Goal: Transaction & Acquisition: Purchase product/service

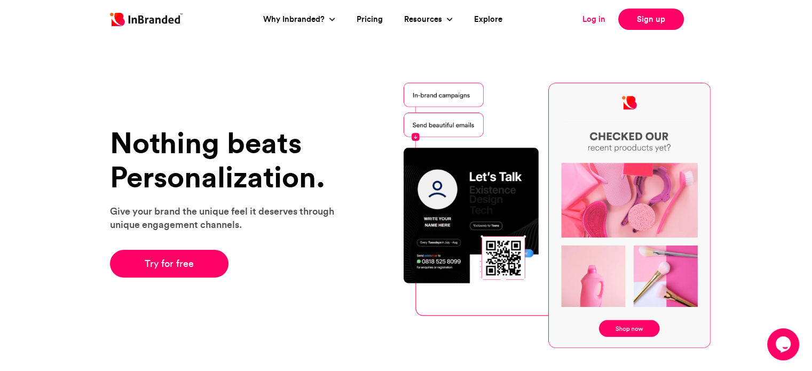
click at [590, 22] on link "Log in" at bounding box center [594, 19] width 23 height 12
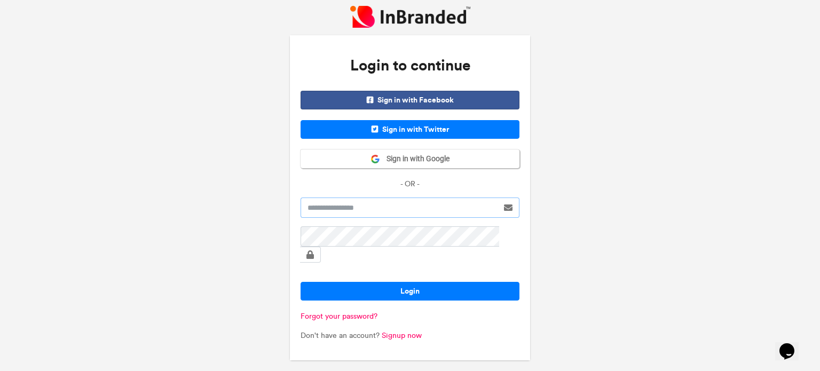
click at [387, 218] on input "text" at bounding box center [400, 208] width 198 height 20
type input "**********"
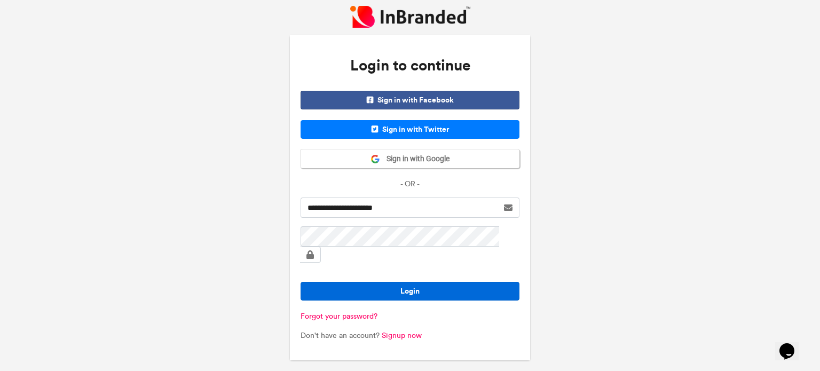
click at [426, 285] on button "Login" at bounding box center [410, 291] width 219 height 19
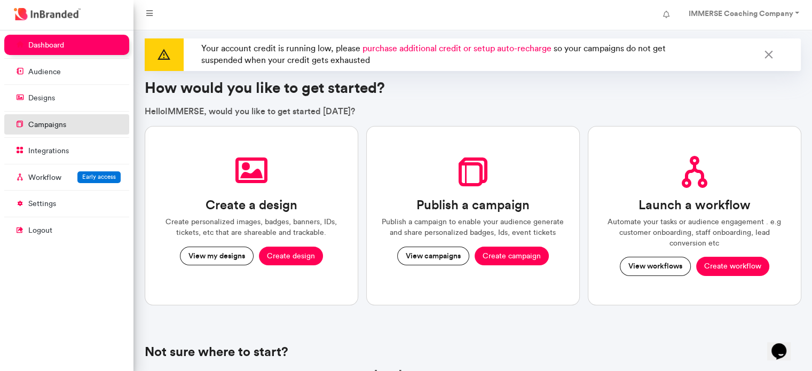
click at [64, 121] on p "campaigns" at bounding box center [47, 125] width 38 height 11
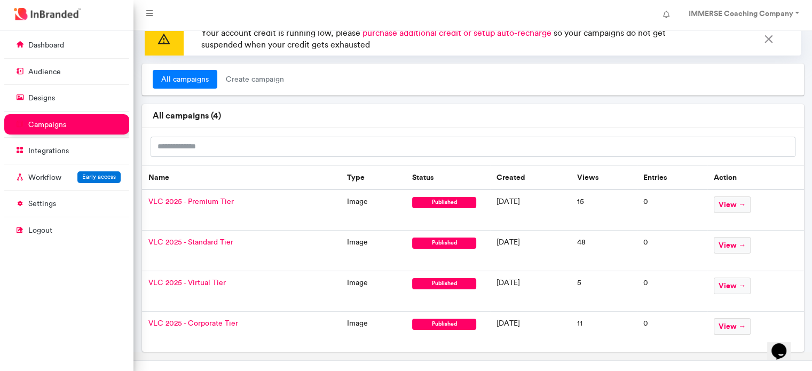
scroll to position [31, 0]
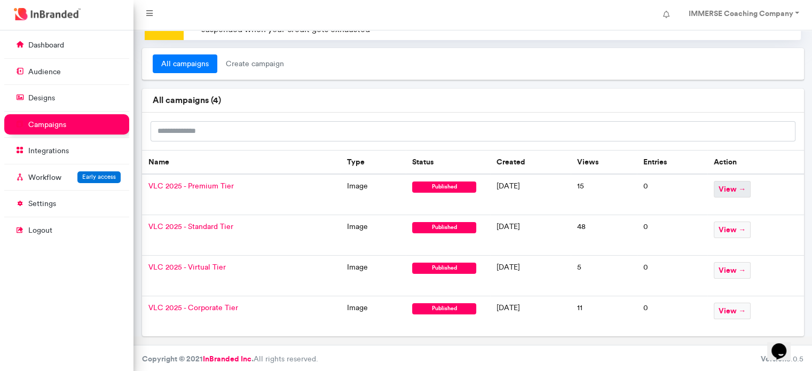
click at [735, 187] on span "view →" at bounding box center [732, 189] width 37 height 17
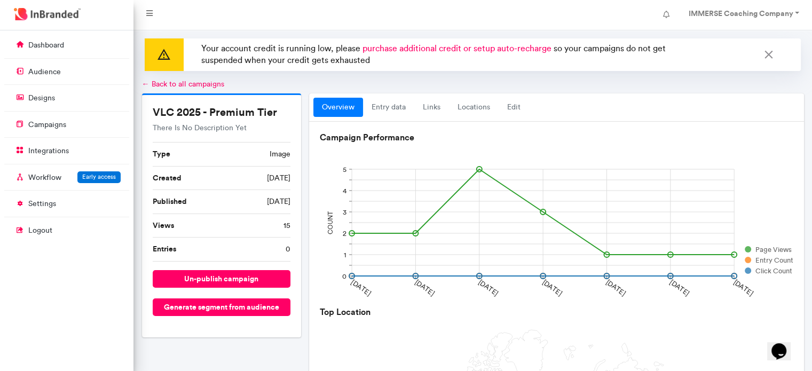
click at [434, 46] on span "purchase additional credit or setup auto-recharge" at bounding box center [457, 48] width 189 height 10
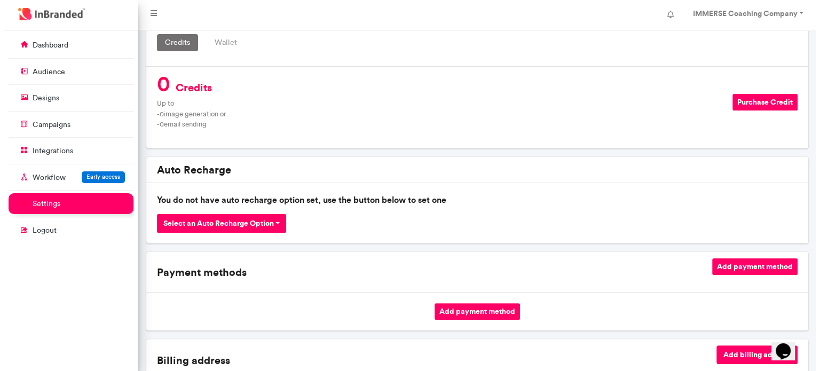
scroll to position [214, 0]
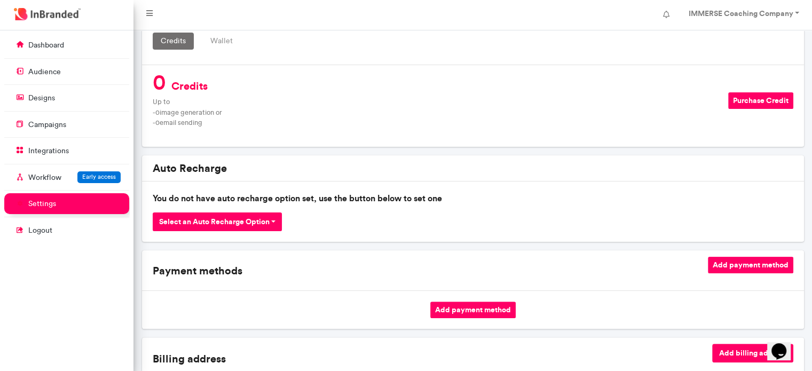
click at [258, 221] on button "Select an Auto Recharge Option" at bounding box center [218, 222] width 130 height 19
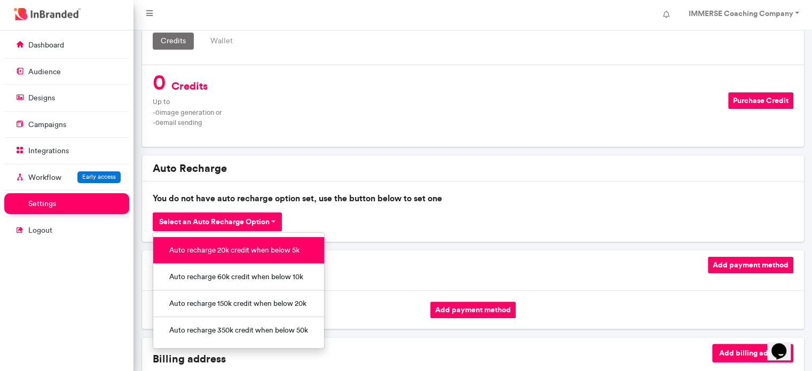
click at [262, 249] on link "Auto recharge 20k credit when below 5k" at bounding box center [238, 250] width 171 height 27
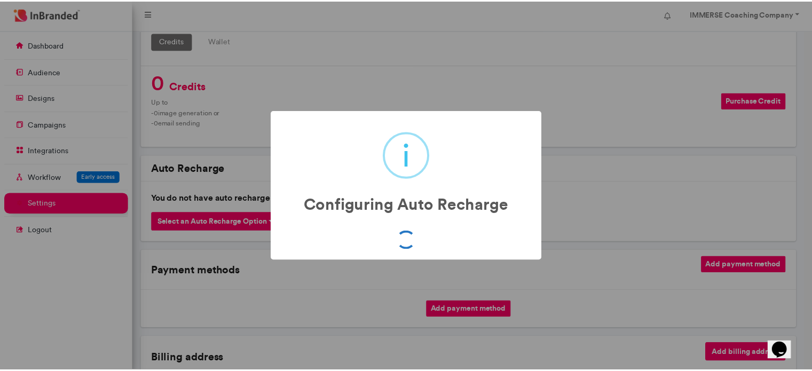
scroll to position [0, 0]
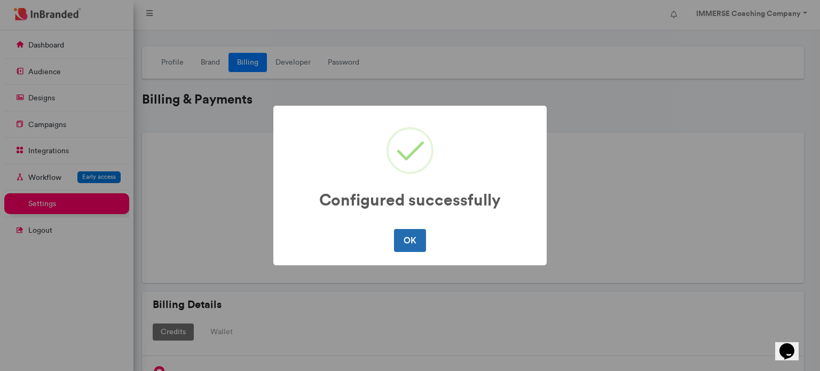
click at [406, 247] on button "OK" at bounding box center [410, 240] width 32 height 22
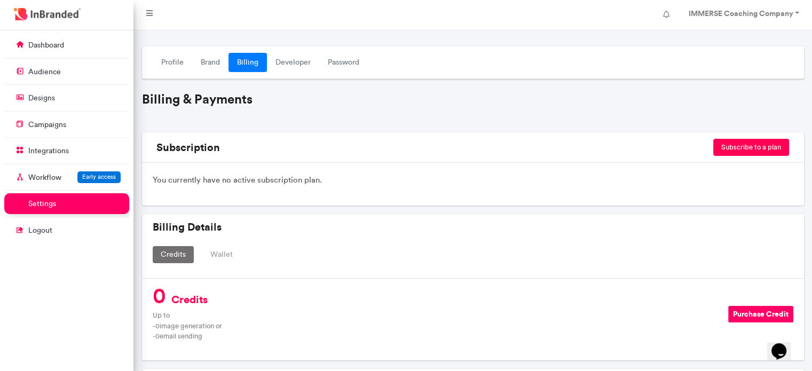
scroll to position [53, 0]
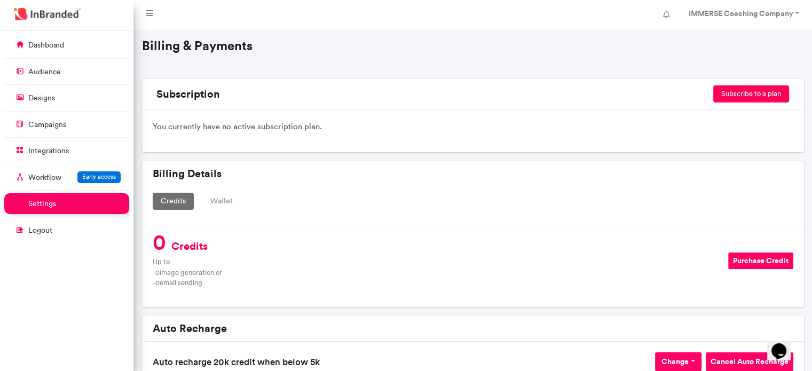
click at [769, 259] on button "Purchase Credit" at bounding box center [760, 261] width 65 height 17
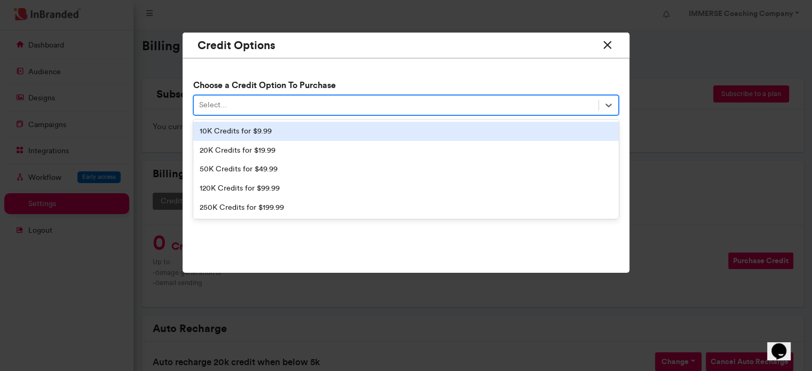
click at [367, 112] on div "Select..." at bounding box center [396, 106] width 405 height 18
click at [277, 129] on div "10K Credits for $9.99" at bounding box center [406, 131] width 426 height 19
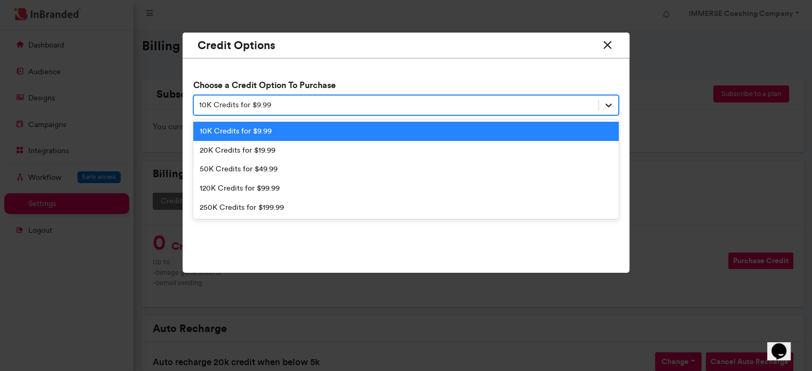
click at [603, 106] on icon at bounding box center [608, 105] width 11 height 11
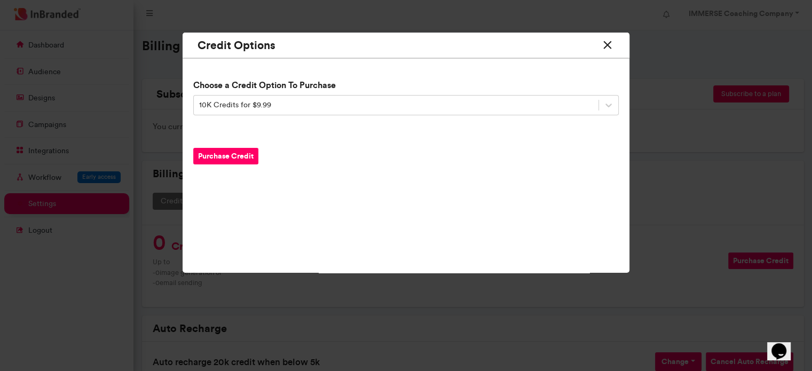
click at [609, 46] on icon at bounding box center [608, 45] width 14 height 20
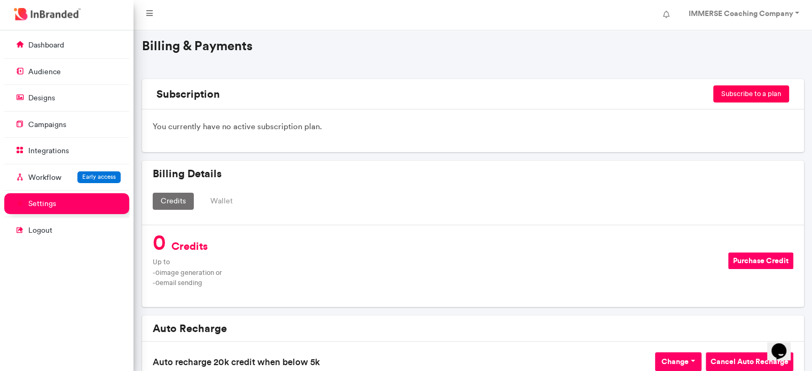
click at [748, 94] on button "Subscribe to a plan" at bounding box center [751, 93] width 76 height 17
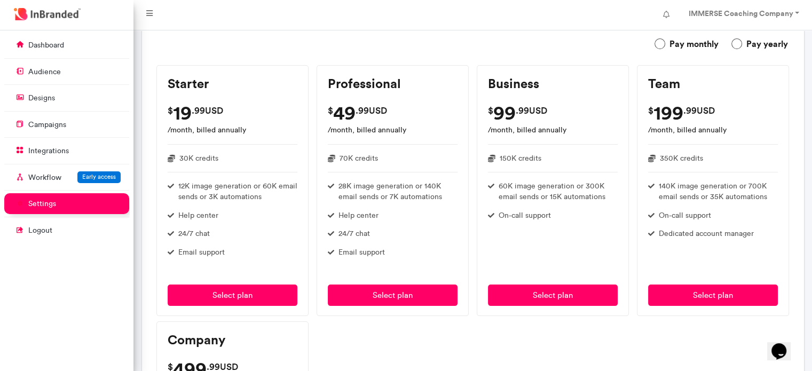
scroll to position [160, 0]
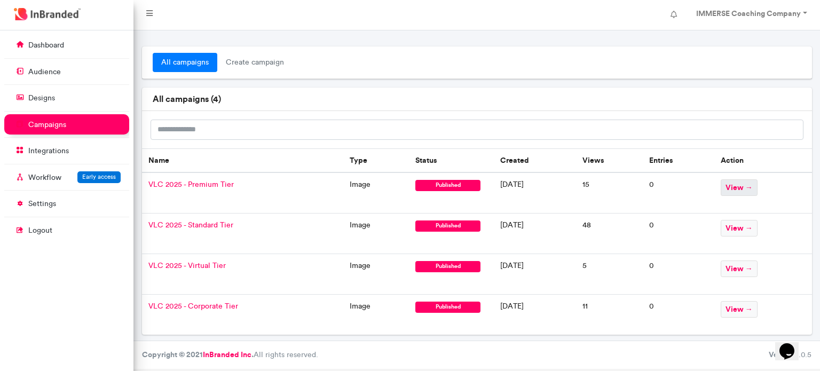
click at [745, 183] on span "view →" at bounding box center [739, 187] width 37 height 17
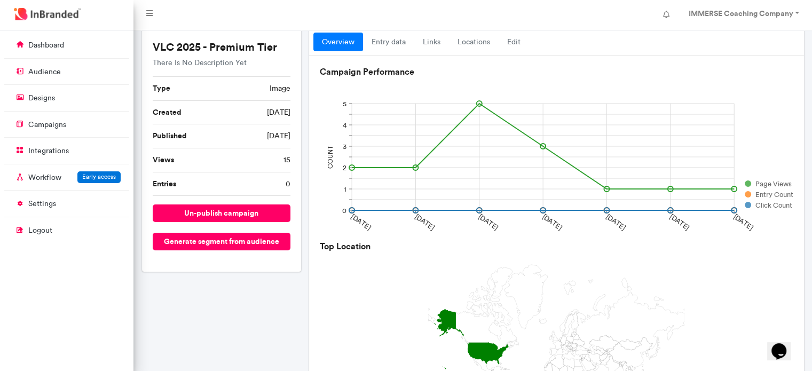
scroll to position [23, 0]
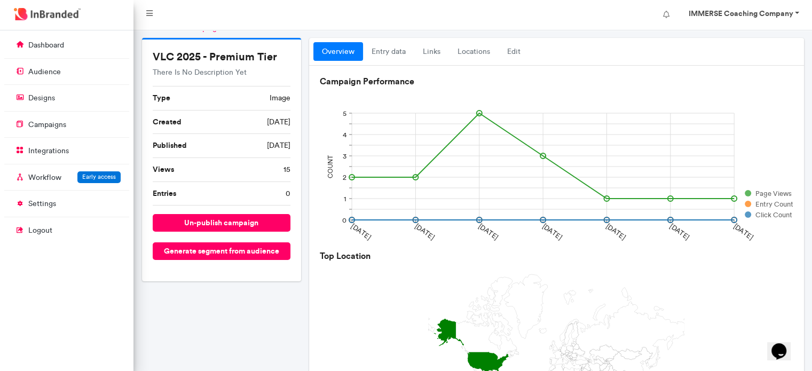
click at [793, 11] on link "IMMERSE Coaching Company" at bounding box center [743, 14] width 130 height 21
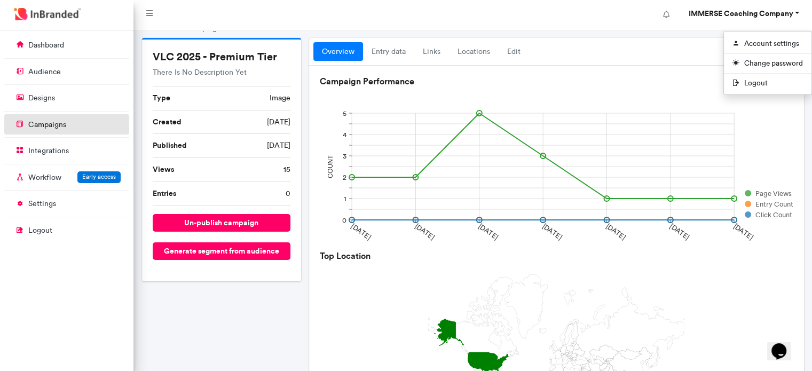
click at [61, 129] on p "campaigns" at bounding box center [47, 125] width 38 height 11
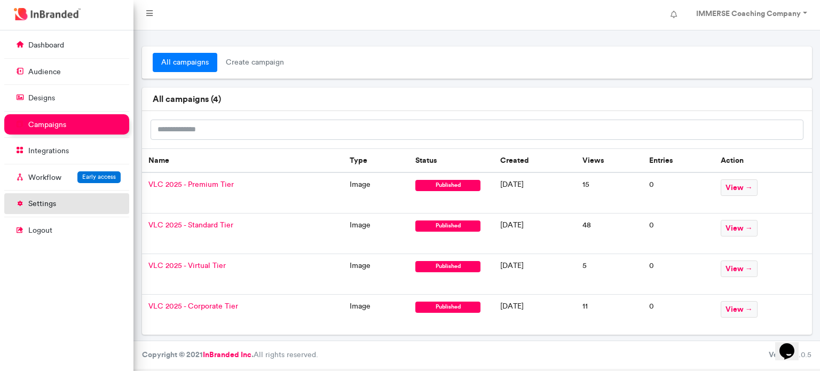
click at [45, 200] on p "settings" at bounding box center [42, 204] width 28 height 11
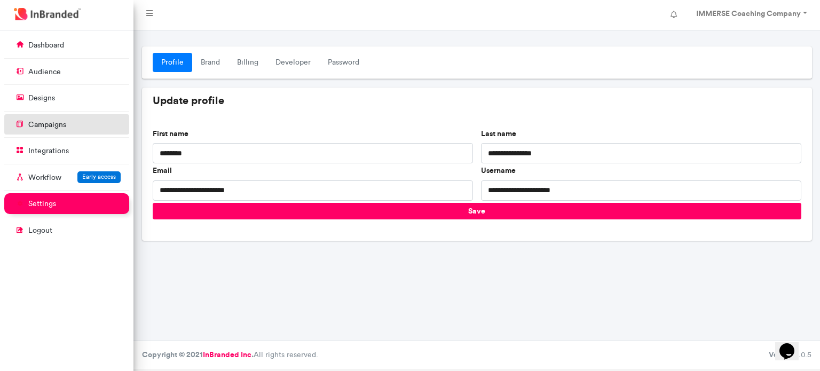
click at [60, 128] on p "campaigns" at bounding box center [47, 125] width 38 height 11
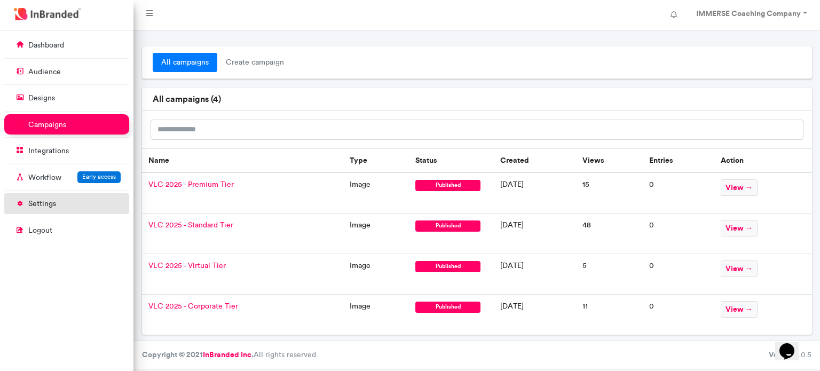
click at [73, 212] on link "settings" at bounding box center [66, 203] width 125 height 20
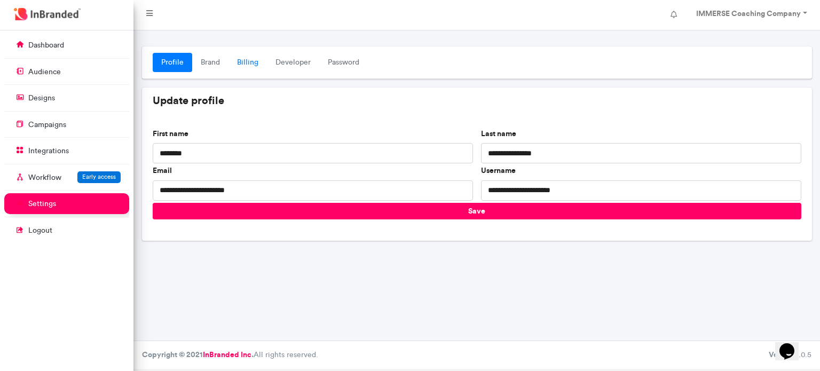
click at [241, 60] on link "Billing" at bounding box center [248, 62] width 38 height 19
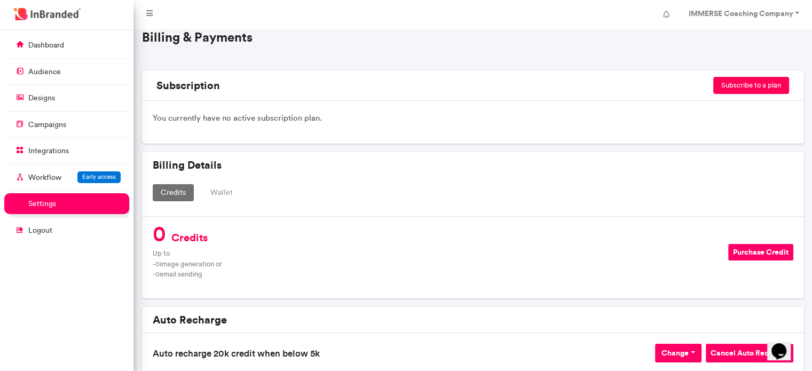
scroll to position [107, 0]
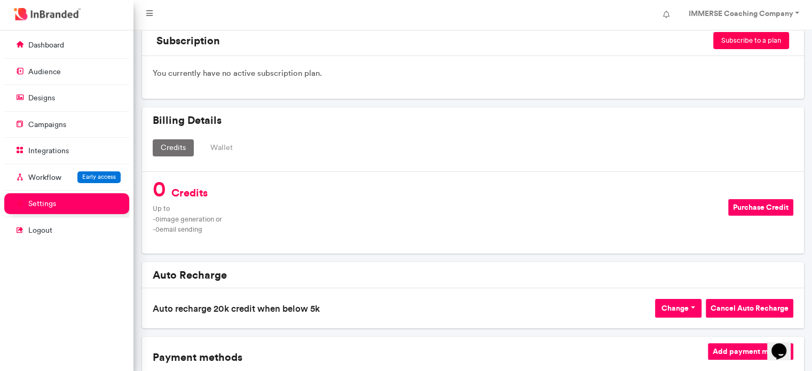
click at [759, 207] on button "Purchase Credit" at bounding box center [760, 207] width 65 height 17
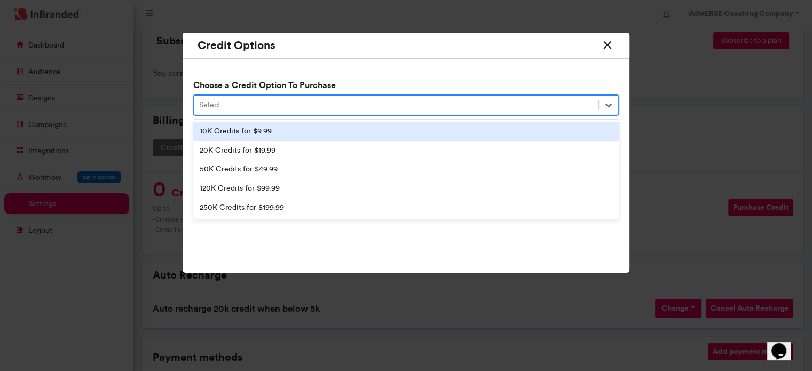
click at [331, 109] on div "Select..." at bounding box center [396, 106] width 405 height 18
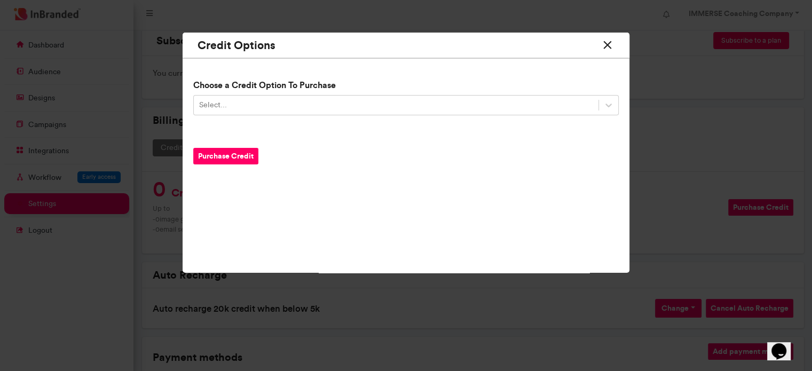
click at [613, 44] on icon at bounding box center [608, 45] width 14 height 20
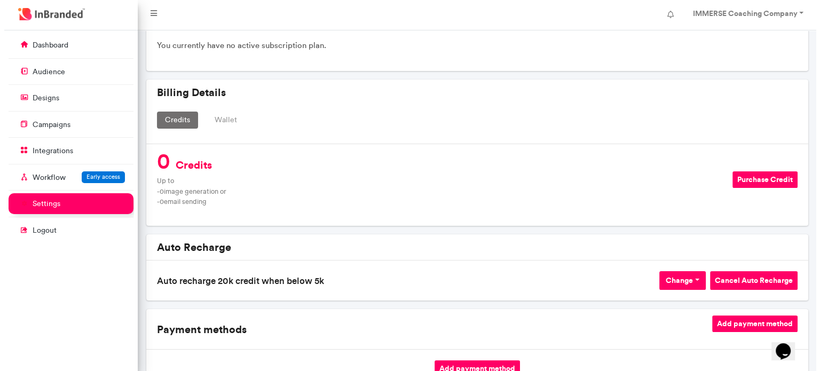
scroll to position [160, 0]
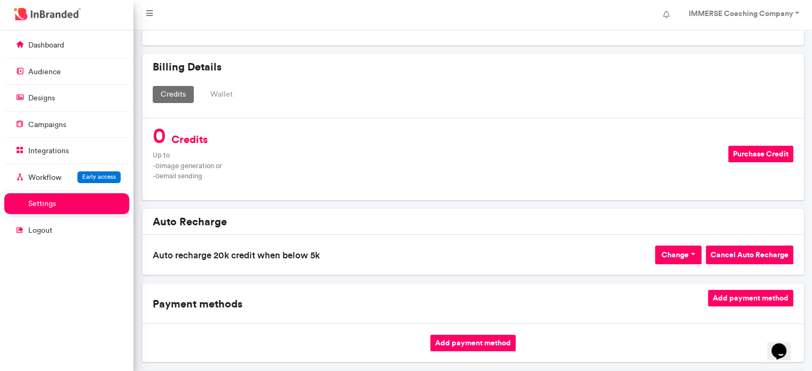
click at [694, 254] on button "Change" at bounding box center [678, 255] width 46 height 19
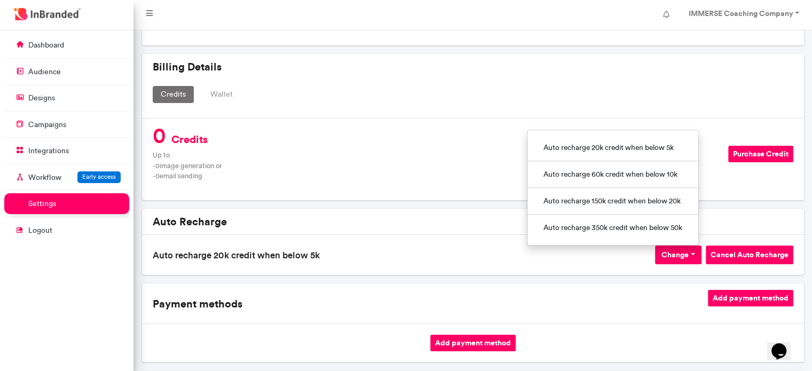
click at [602, 257] on p "Auto recharge 20k credit when below 5k" at bounding box center [400, 255] width 494 height 13
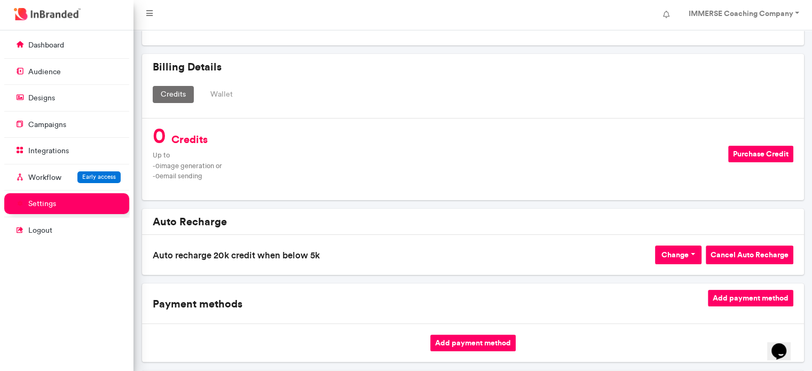
click at [723, 256] on button "Cancel Auto Recharge" at bounding box center [750, 255] width 88 height 19
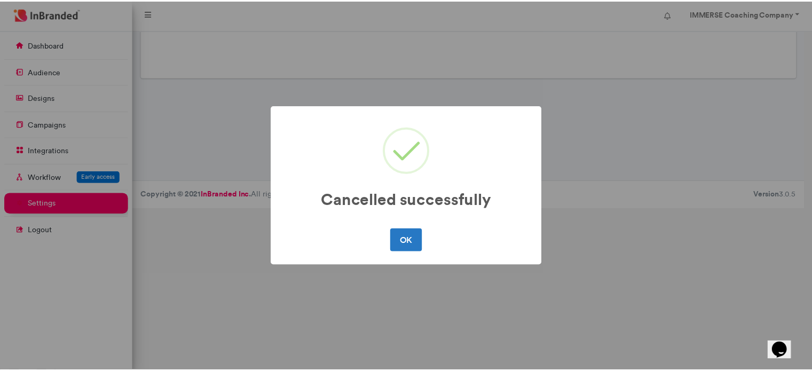
scroll to position [0, 0]
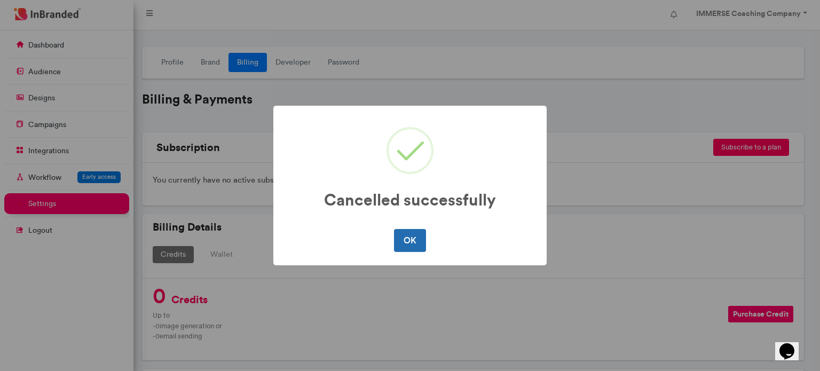
click at [408, 239] on button "OK" at bounding box center [410, 240] width 32 height 22
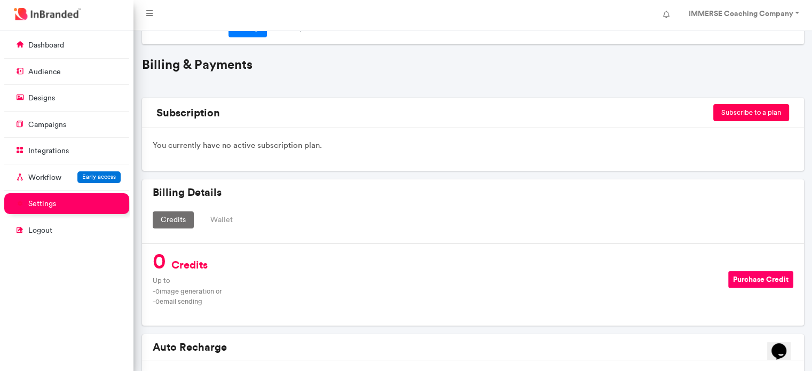
scroll to position [53, 0]
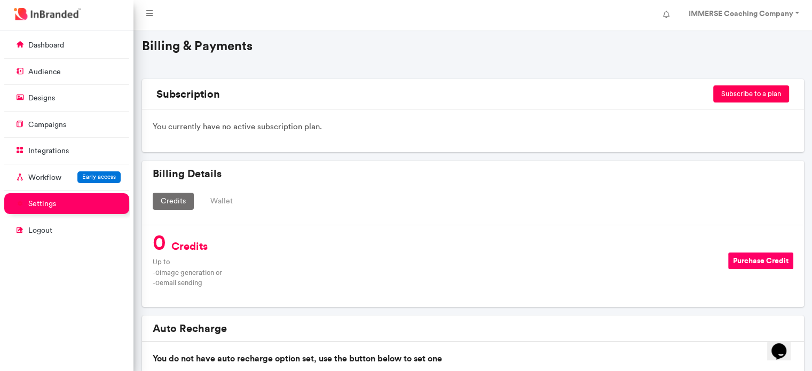
click at [224, 198] on button "Wallet" at bounding box center [221, 201] width 38 height 17
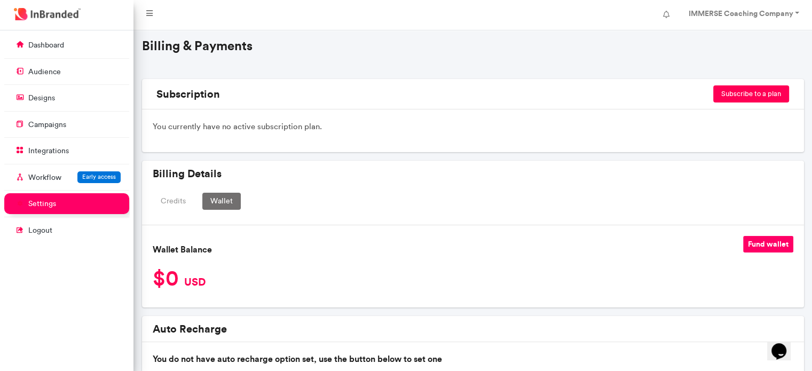
click at [179, 197] on button "Credits" at bounding box center [173, 201] width 41 height 17
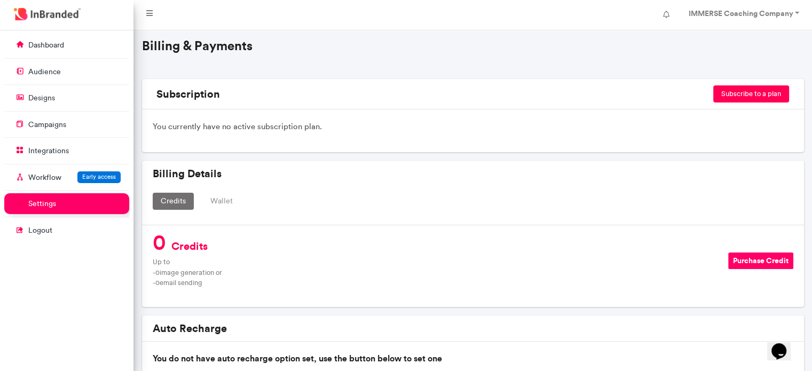
click at [748, 259] on button "Purchase Credit" at bounding box center [760, 261] width 65 height 17
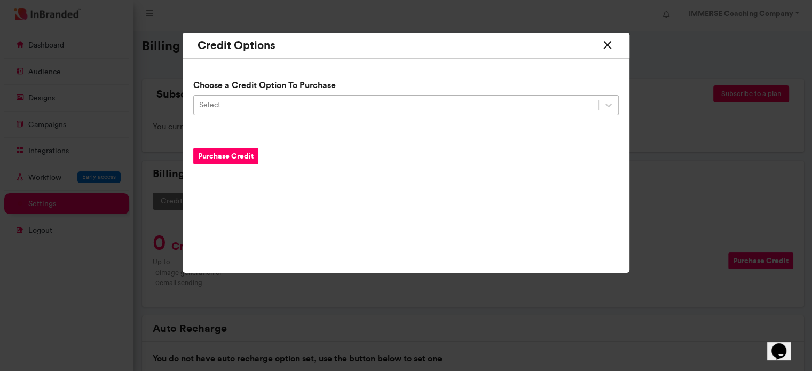
click at [218, 97] on div "Select..." at bounding box center [396, 106] width 405 height 18
click at [609, 48] on icon at bounding box center [608, 45] width 14 height 20
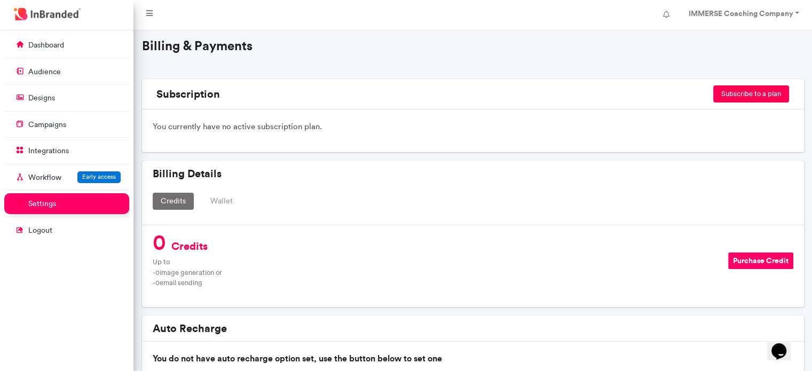
click at [738, 95] on button "Subscribe to a plan" at bounding box center [751, 93] width 76 height 17
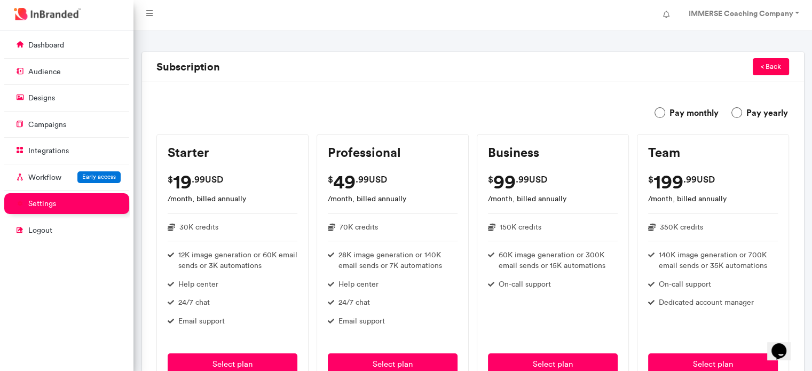
scroll to position [107, 0]
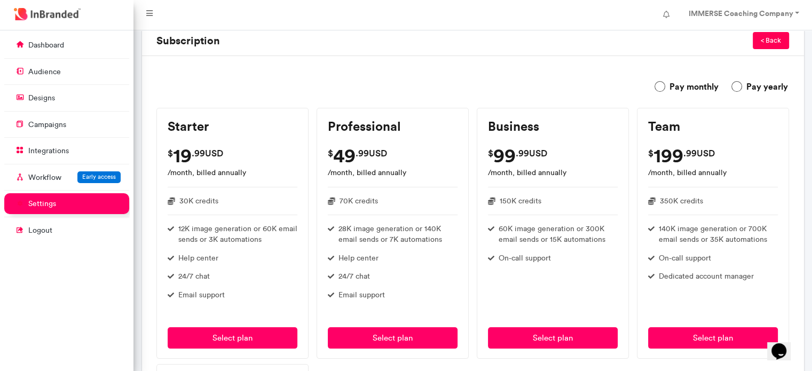
click at [667, 85] on label "Pay monthly" at bounding box center [687, 86] width 64 height 13
